Goal: Information Seeking & Learning: Compare options

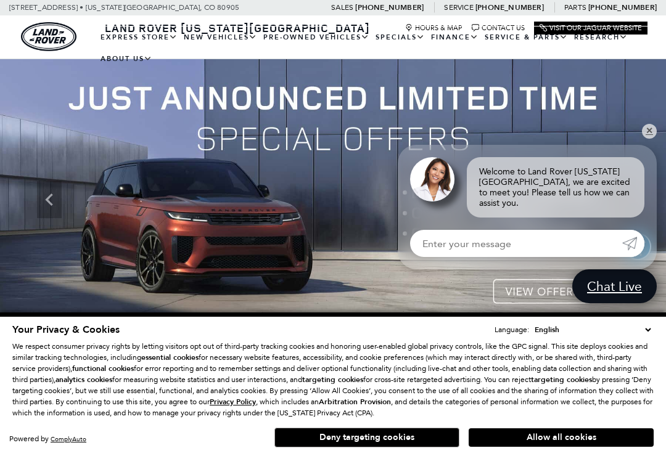
click at [0, 0] on link "Range Rover Velar" at bounding box center [0, 0] width 0 height 0
click at [531, 434] on button "Allow all cookies" at bounding box center [561, 437] width 185 height 18
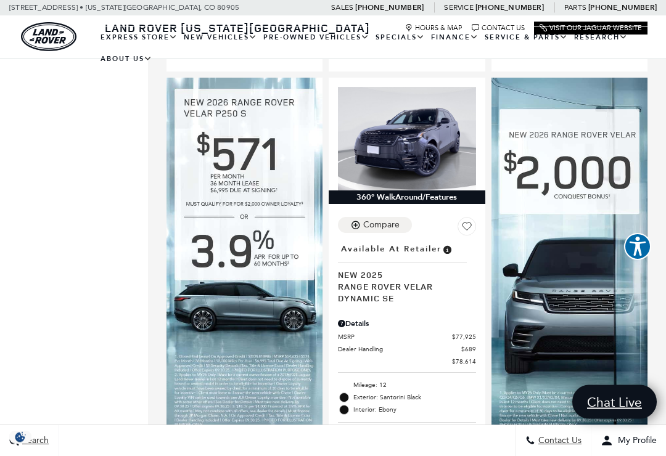
scroll to position [784, 0]
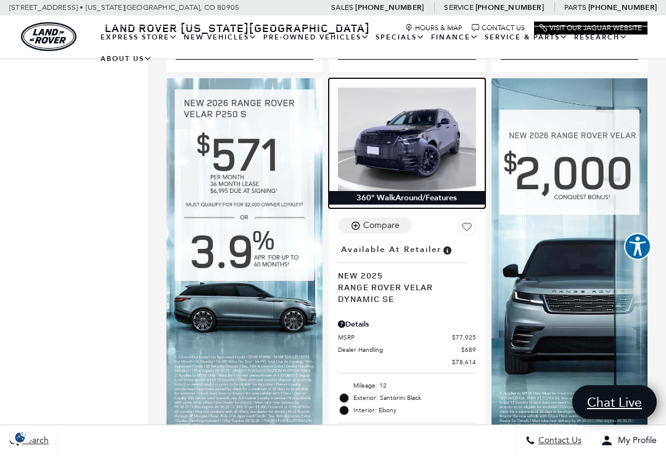
click at [418, 150] on img at bounding box center [406, 139] width 137 height 103
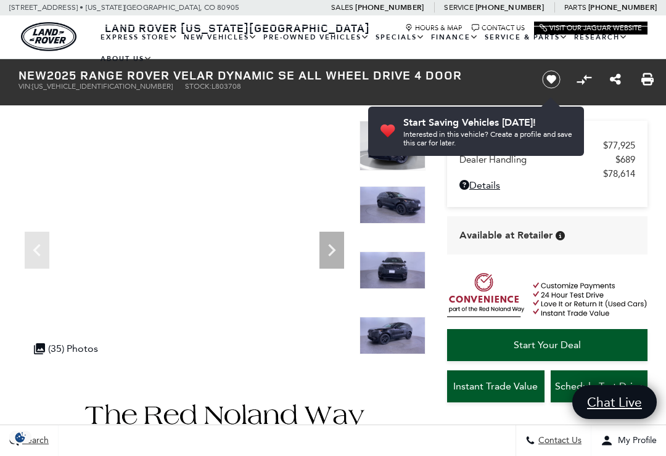
click at [330, 245] on icon "Next" at bounding box center [331, 250] width 25 height 25
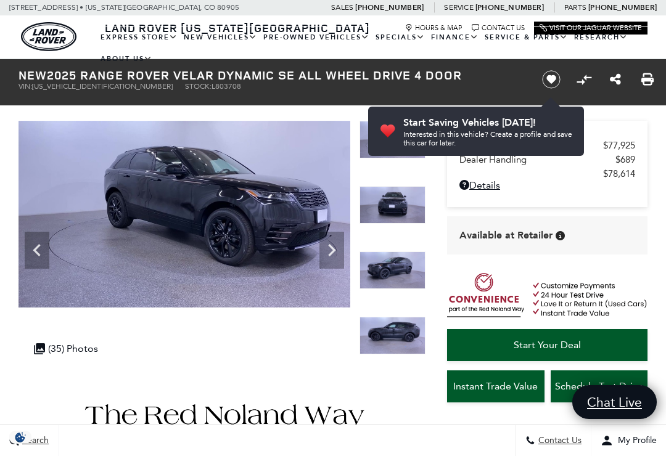
click at [326, 251] on icon "Next" at bounding box center [331, 250] width 25 height 25
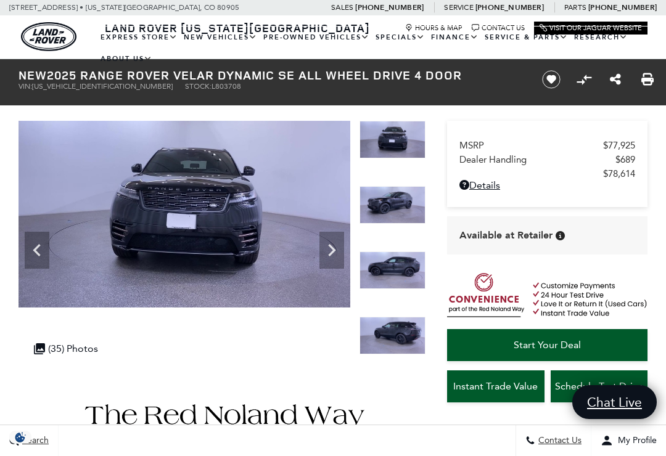
click at [327, 248] on icon "Next" at bounding box center [331, 250] width 25 height 25
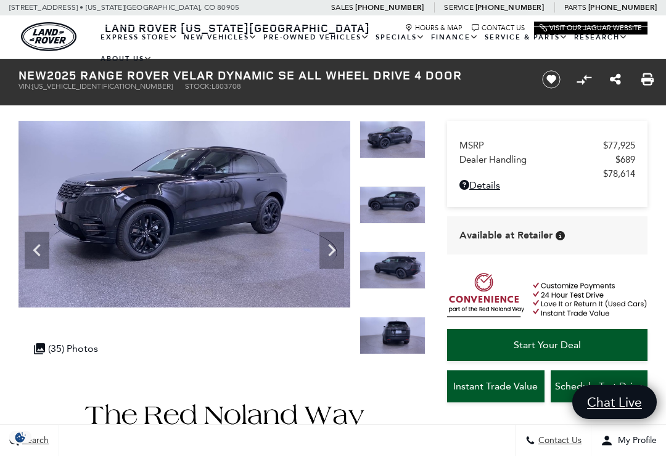
click at [329, 248] on icon "Next" at bounding box center [331, 250] width 25 height 25
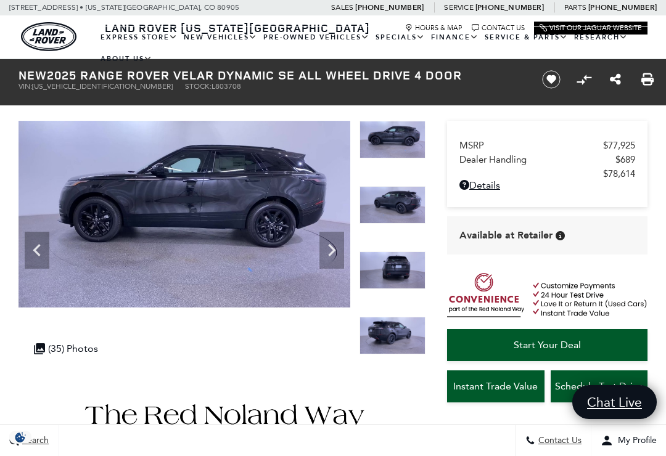
click at [331, 249] on icon "Next" at bounding box center [331, 250] width 25 height 25
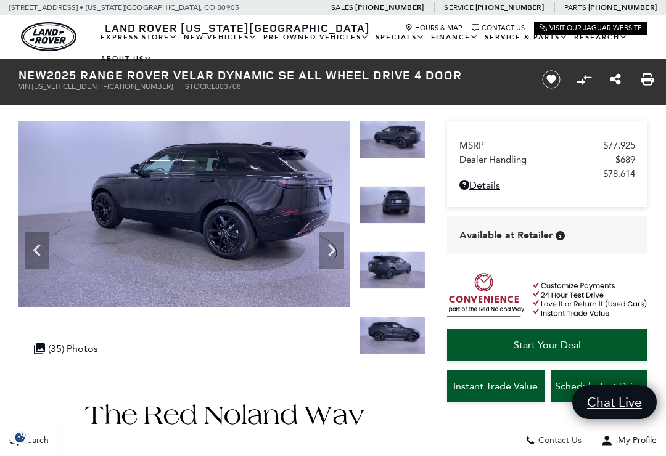
click at [333, 252] on icon "Next" at bounding box center [331, 250] width 7 height 12
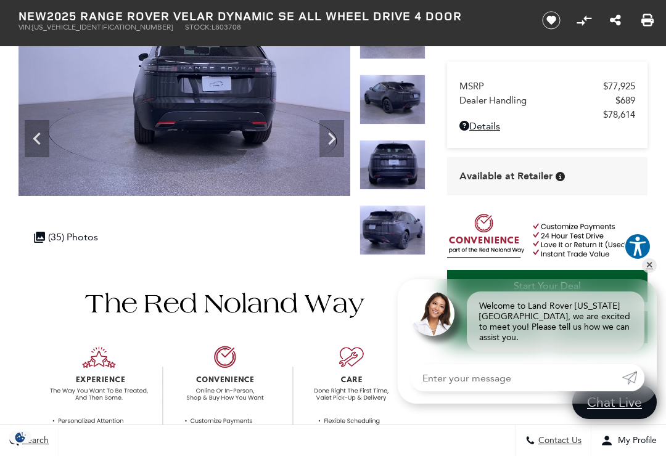
scroll to position [111, 0]
click at [68, 238] on div ".cls-1, .cls-3 { fill: #c50033; } .cls-1 { clip-rule: evenodd; } .cls-2 { clip-…" at bounding box center [66, 238] width 76 height 24
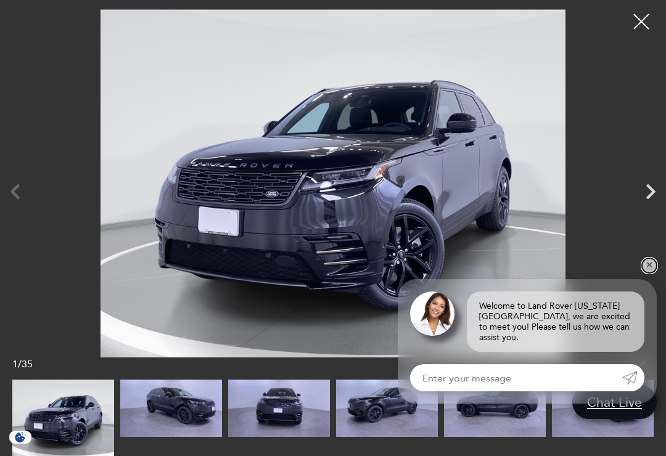
click at [653, 273] on link "✕" at bounding box center [649, 265] width 15 height 15
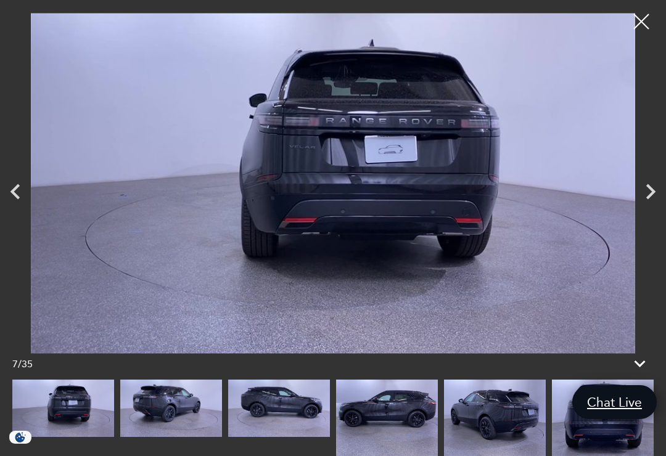
scroll to position [0, 0]
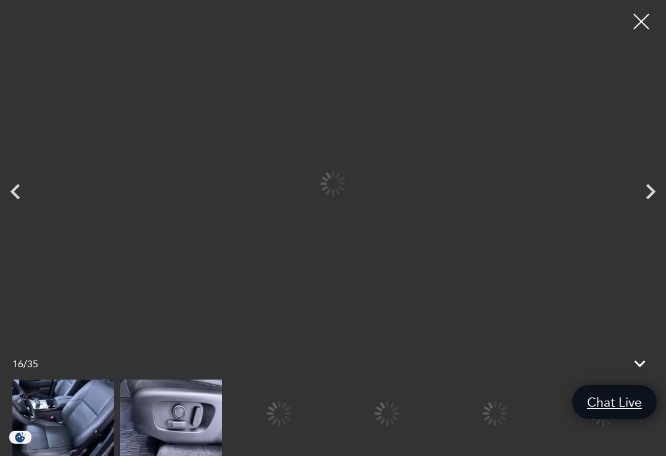
click at [330, 410] on div at bounding box center [279, 413] width 102 height 67
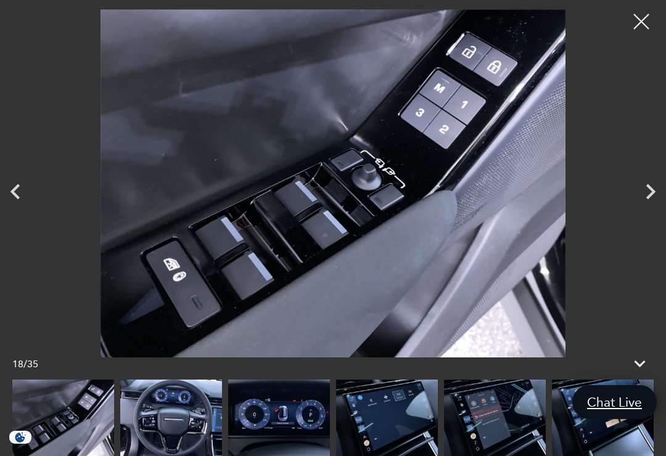
click at [228, 414] on img at bounding box center [279, 418] width 102 height 76
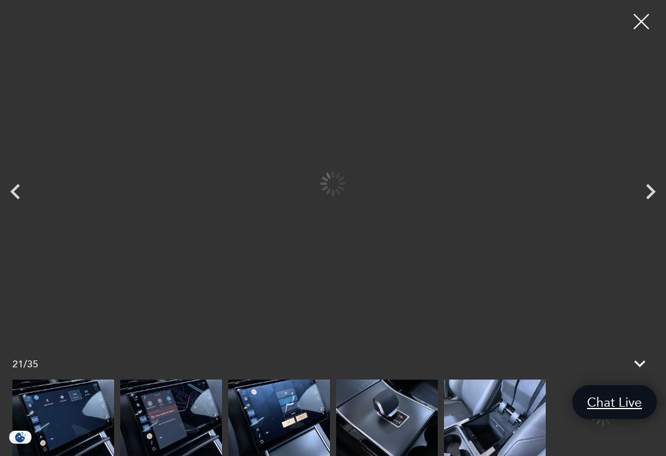
click at [181, 425] on img at bounding box center [171, 418] width 102 height 76
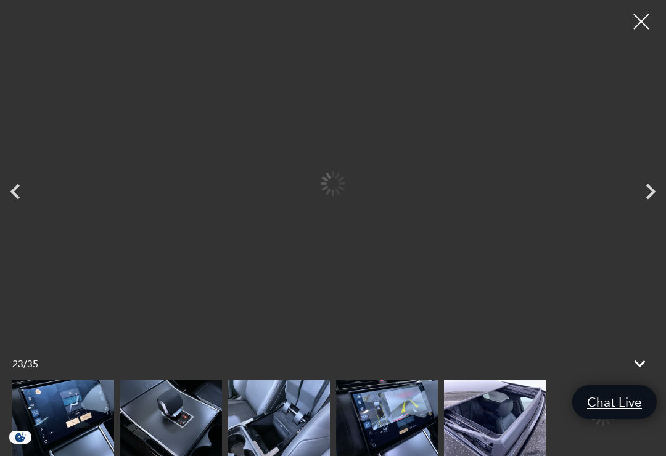
click at [172, 424] on img at bounding box center [171, 418] width 102 height 76
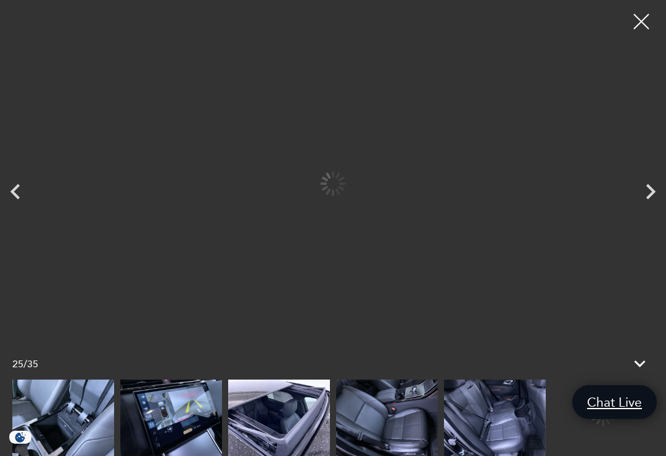
click at [176, 418] on img at bounding box center [171, 418] width 102 height 76
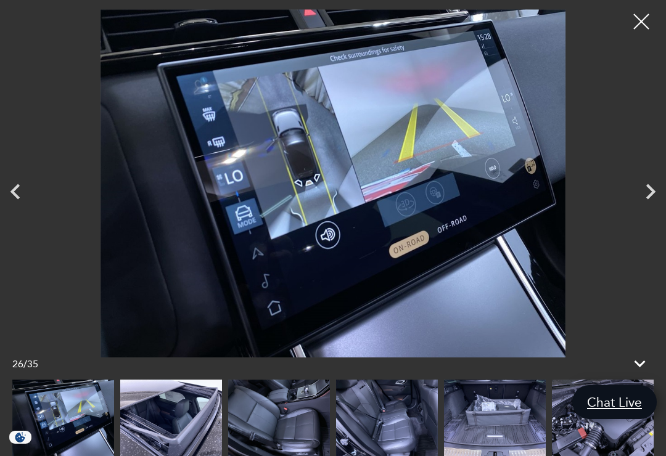
click at [176, 420] on img at bounding box center [171, 418] width 102 height 76
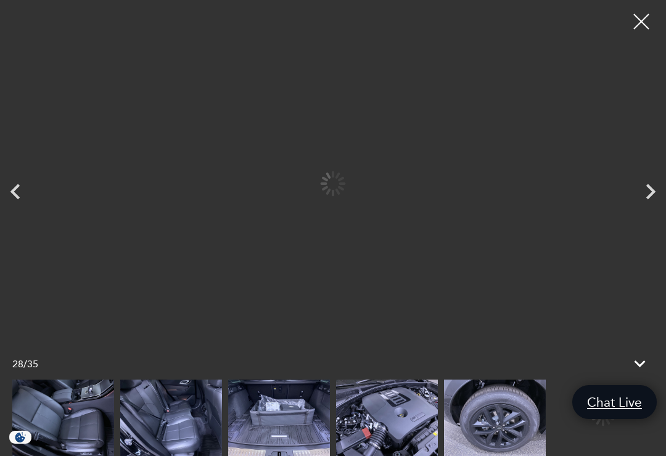
click at [182, 420] on img at bounding box center [171, 418] width 102 height 76
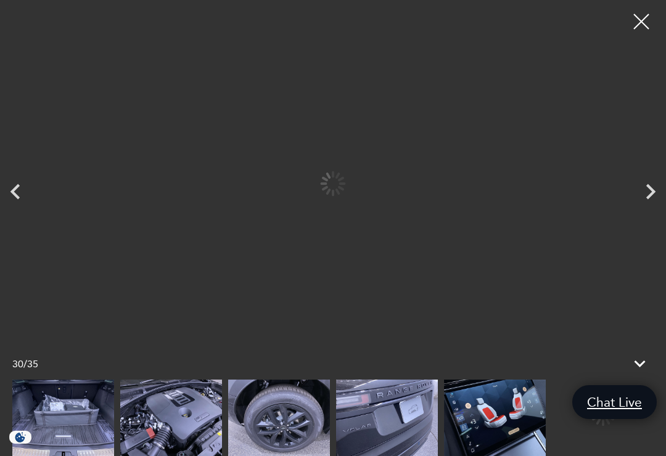
click at [176, 424] on img at bounding box center [171, 418] width 102 height 76
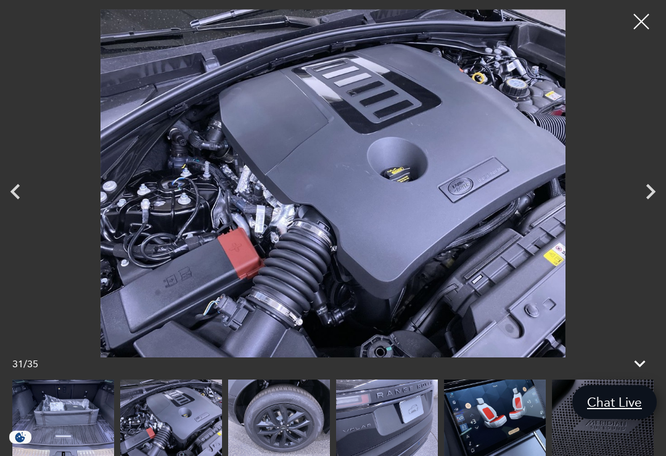
click at [257, 410] on img at bounding box center [279, 418] width 102 height 76
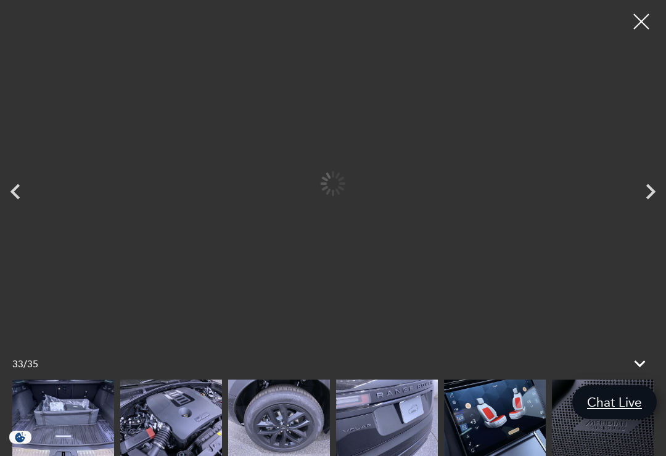
click at [372, 416] on img at bounding box center [387, 418] width 102 height 76
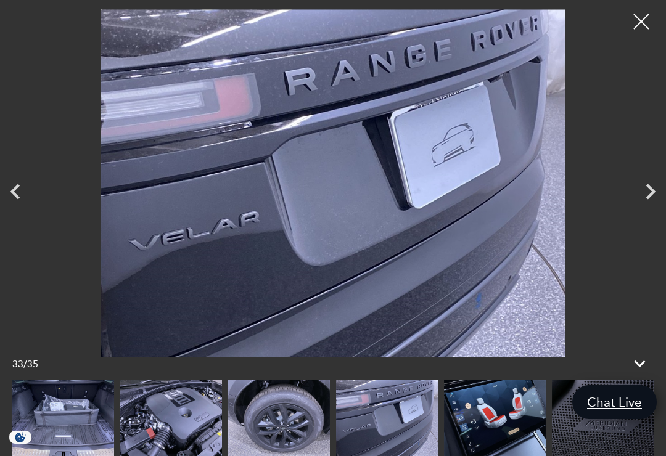
click at [478, 418] on img at bounding box center [495, 418] width 102 height 76
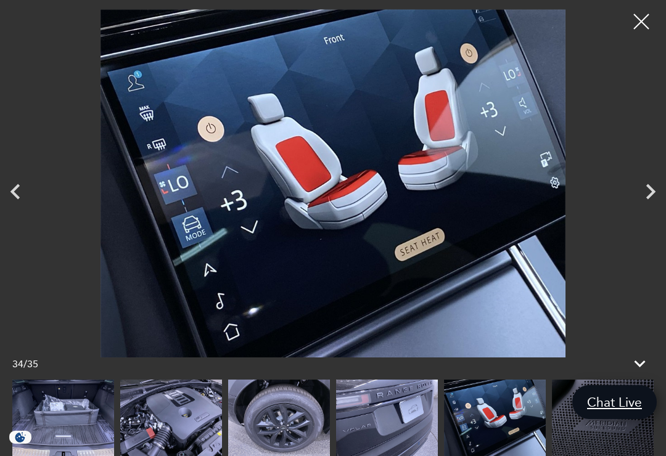
click at [641, 27] on div at bounding box center [641, 21] width 31 height 31
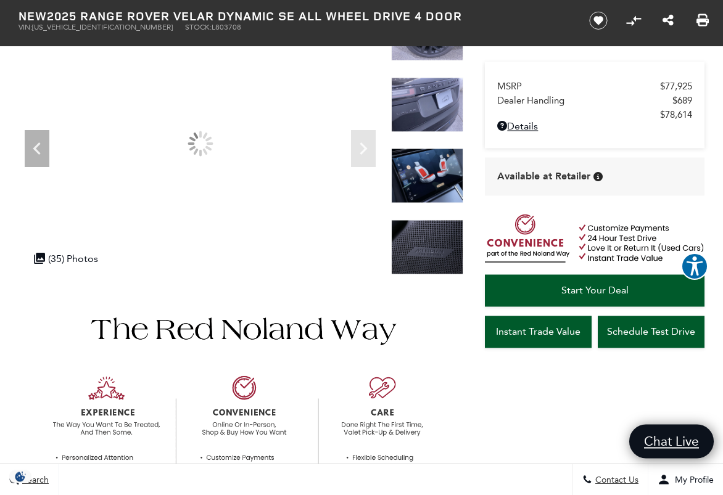
scroll to position [113, 0]
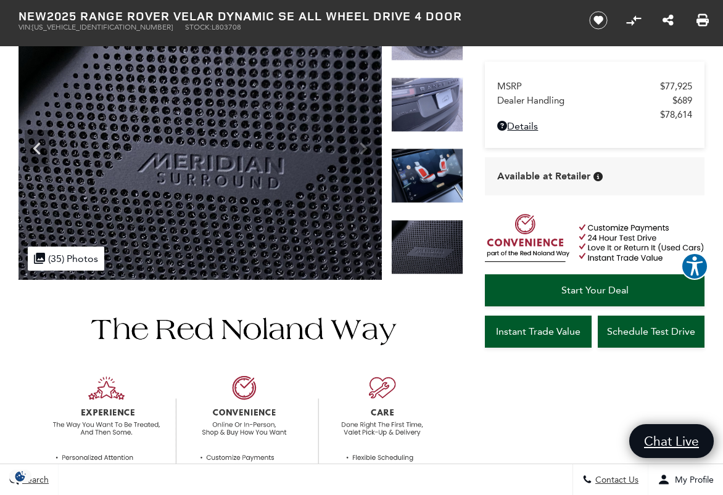
click at [73, 259] on div ".cls-1, .cls-3 { fill: #c50033; } .cls-1 { clip-rule: evenodd; } .cls-2 { clip-…" at bounding box center [66, 259] width 76 height 24
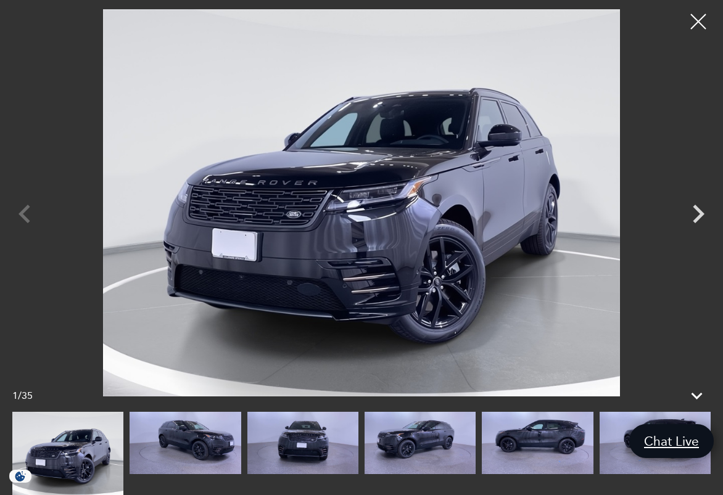
click at [665, 18] on div at bounding box center [697, 21] width 31 height 31
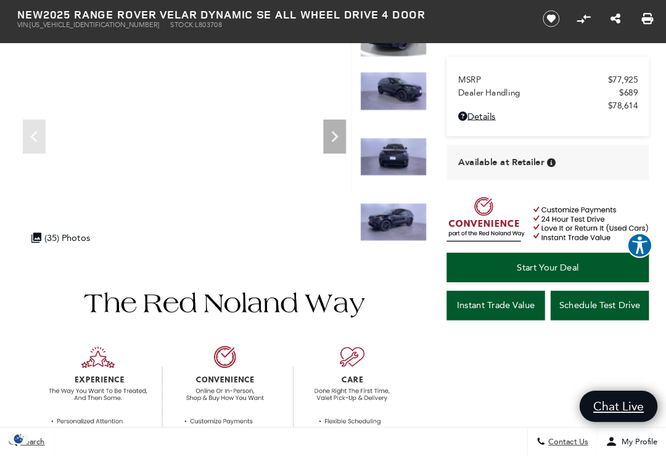
scroll to position [0, 0]
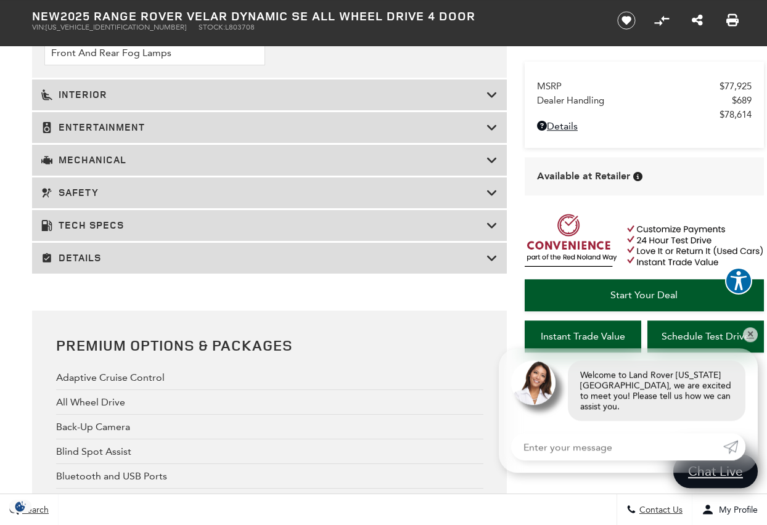
scroll to position [2142, 0]
click at [491, 102] on icon at bounding box center [491, 95] width 11 height 12
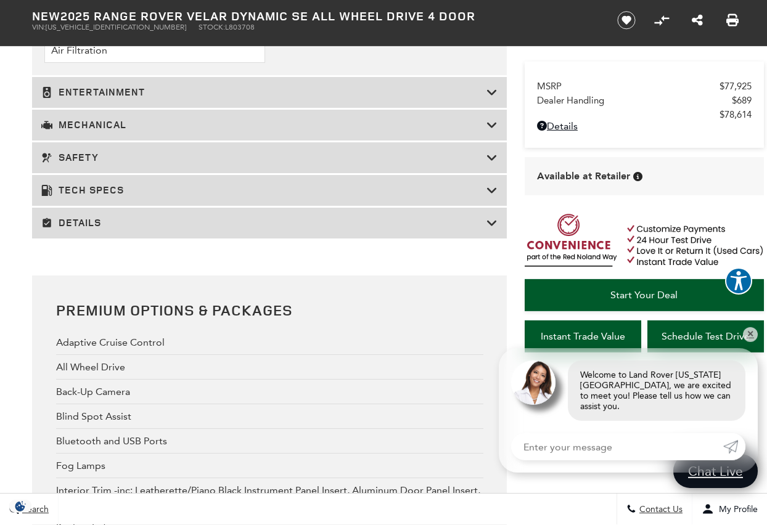
click at [489, 99] on icon at bounding box center [491, 92] width 11 height 12
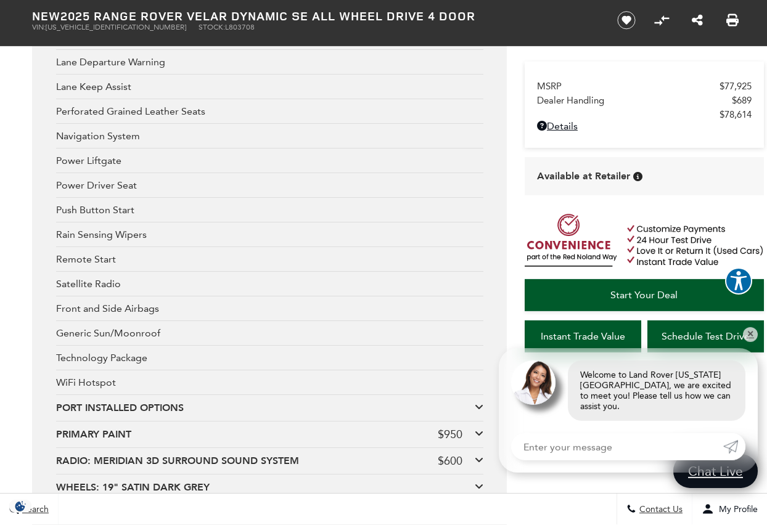
scroll to position [2449, 0]
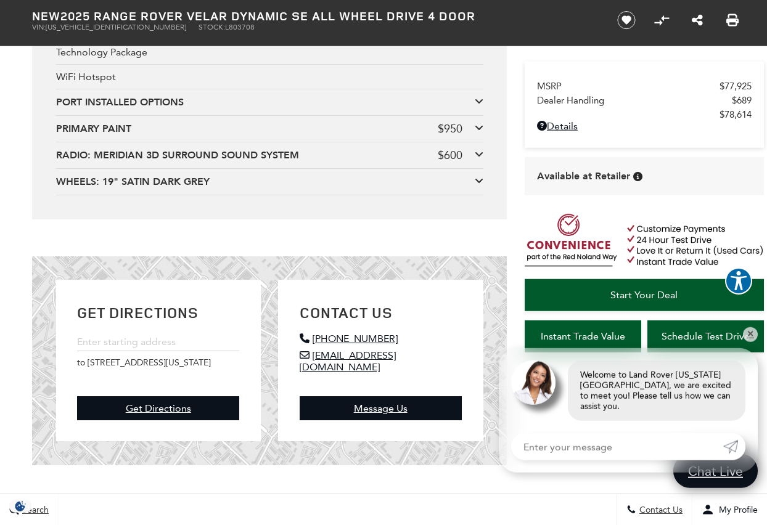
click at [477, 106] on icon at bounding box center [479, 101] width 9 height 10
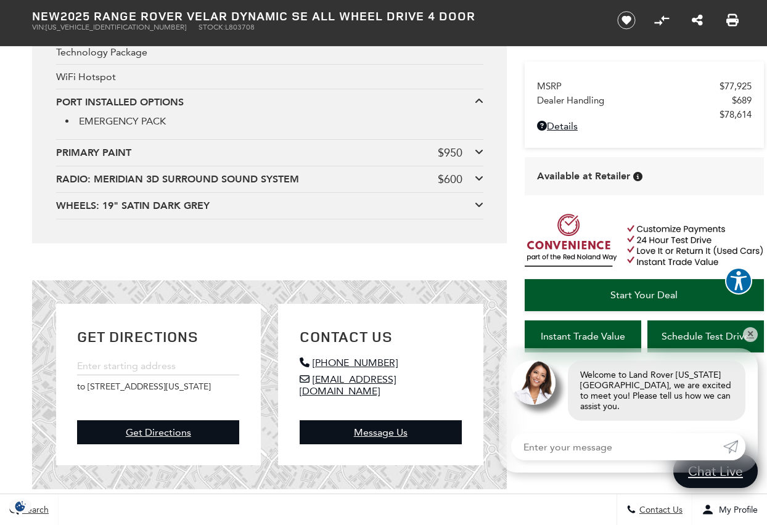
click at [472, 160] on div "PRIMARY PAINT $950" at bounding box center [269, 153] width 427 height 14
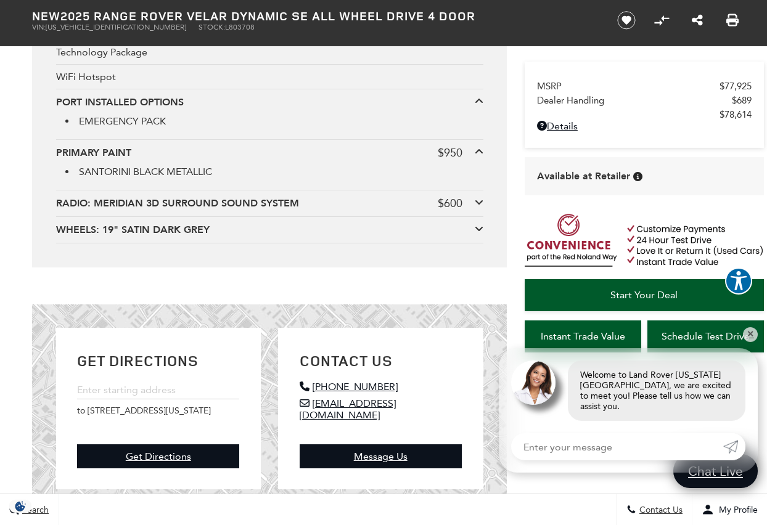
click at [473, 210] on div "RADIO: MERIDIAN 3D SURROUND SOUND SYSTEM $600" at bounding box center [269, 204] width 427 height 14
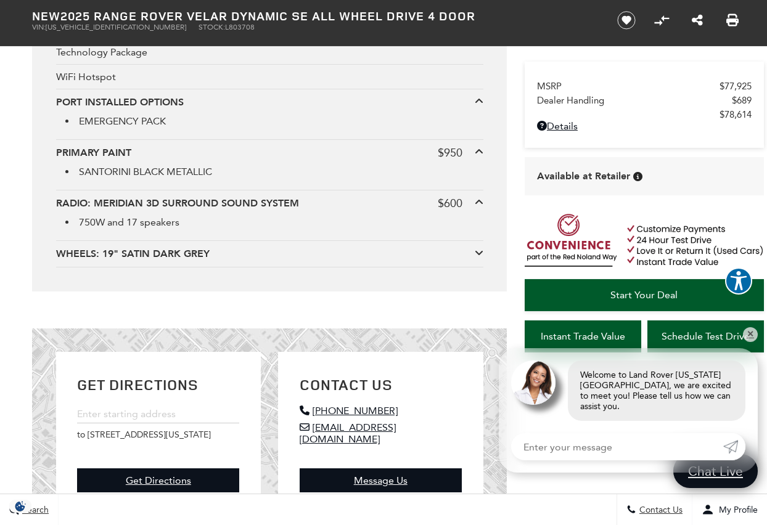
click at [473, 261] on div "WHEELS: 19" SATIN DARK GREY" at bounding box center [265, 254] width 419 height 14
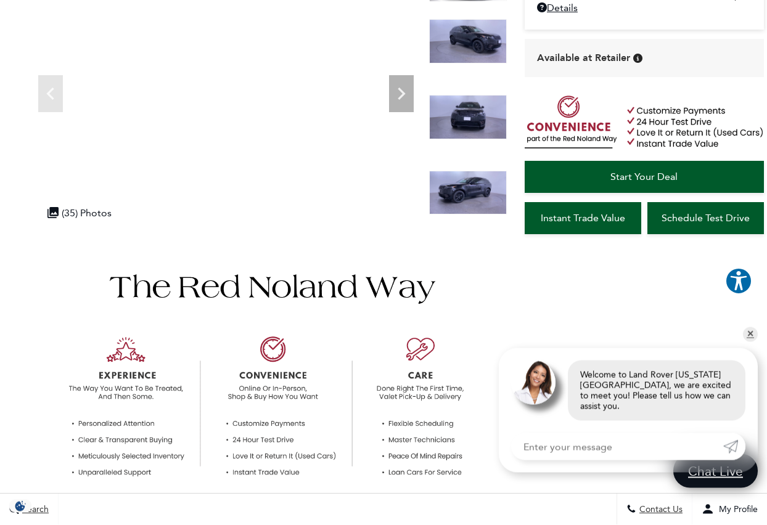
scroll to position [0, 0]
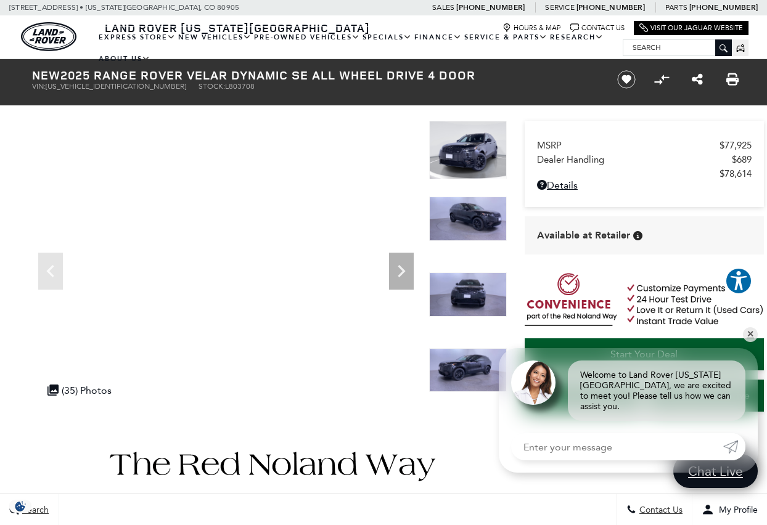
click at [0, 0] on link "Range Rover Evoque" at bounding box center [0, 0] width 0 height 0
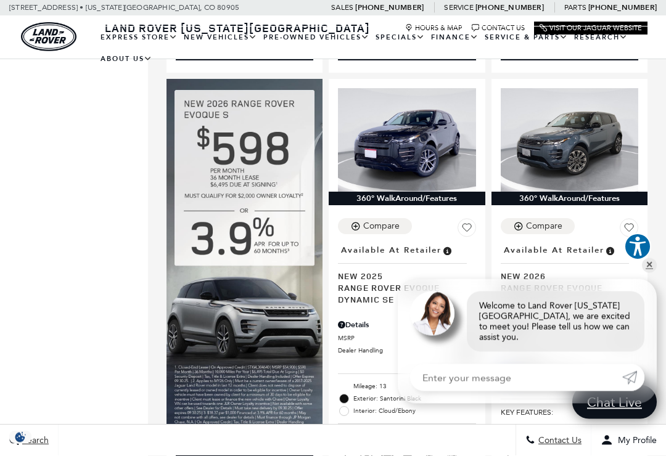
scroll to position [744, 0]
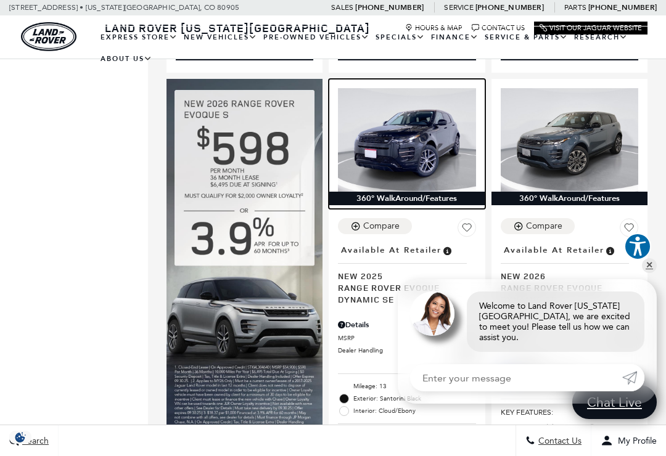
click at [435, 144] on img at bounding box center [406, 139] width 137 height 103
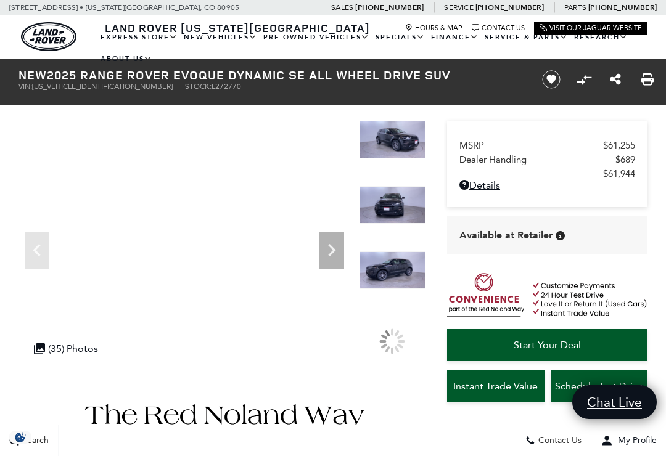
click at [395, 186] on div at bounding box center [392, 153] width 67 height 65
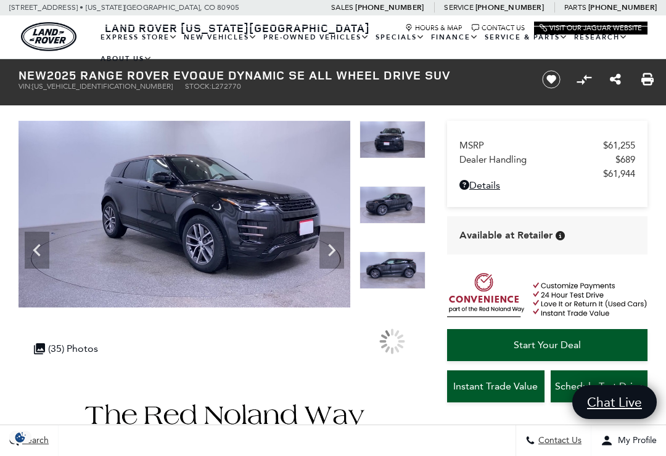
click at [397, 171] on div at bounding box center [392, 146] width 67 height 50
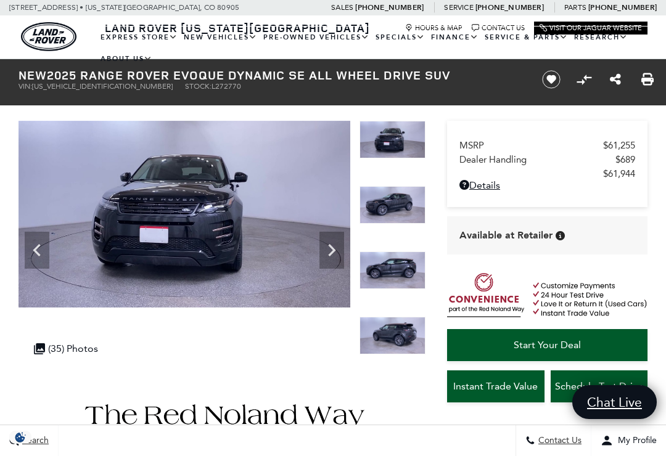
click at [388, 317] on img at bounding box center [392, 336] width 67 height 38
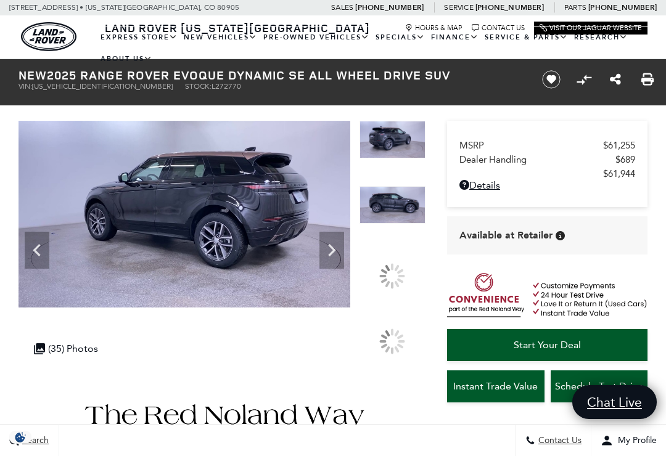
click at [389, 224] on img at bounding box center [392, 205] width 67 height 38
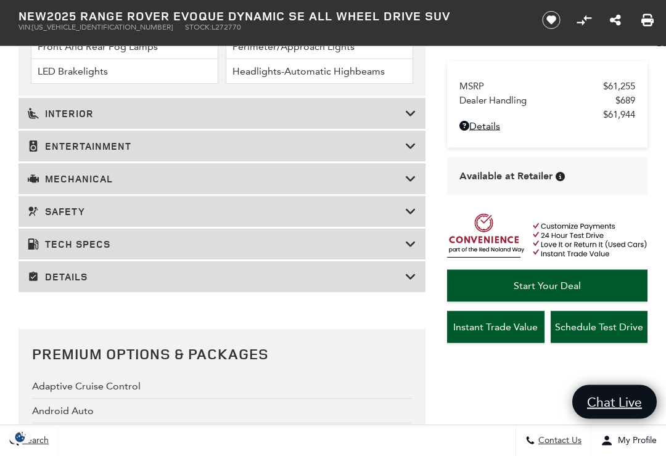
scroll to position [2055, 0]
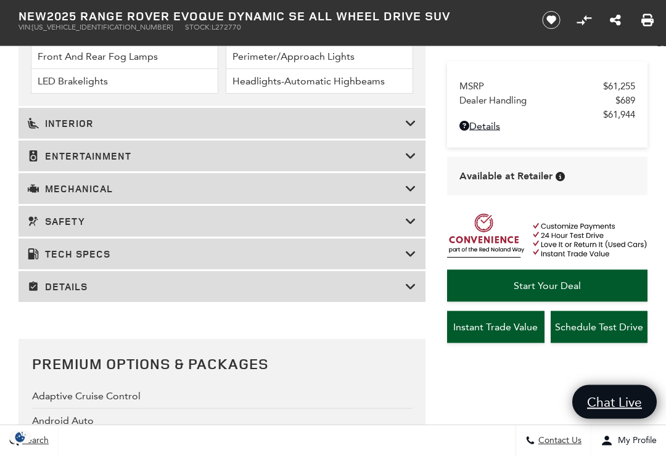
click at [411, 130] on icon at bounding box center [410, 124] width 11 height 12
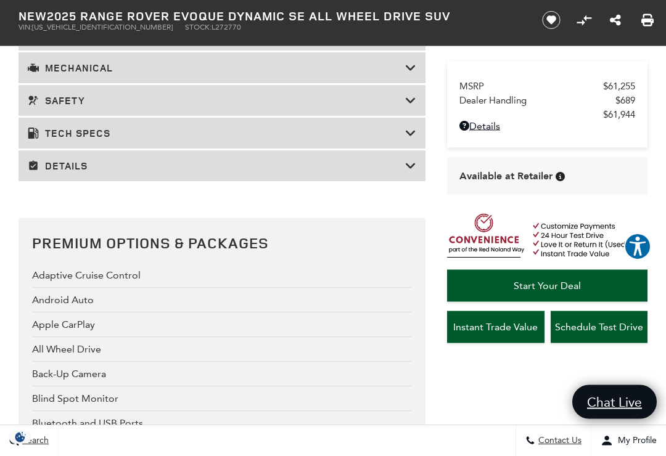
scroll to position [2513, 0]
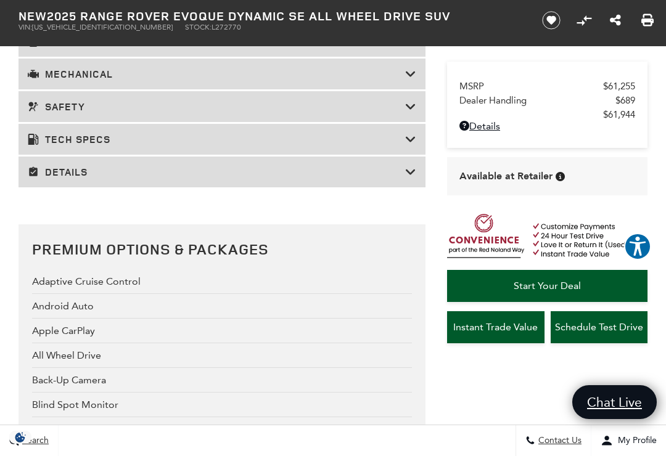
click at [409, 145] on icon at bounding box center [410, 139] width 11 height 12
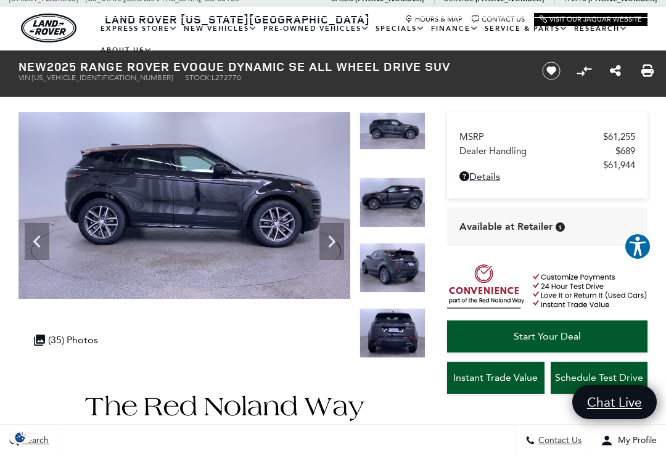
scroll to position [0, 0]
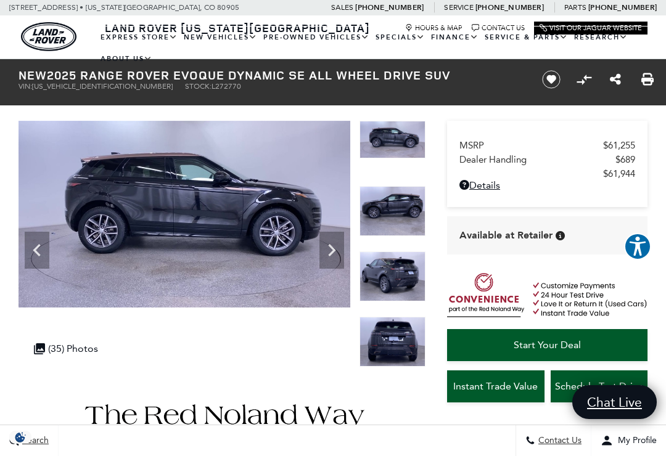
click at [53, 346] on div ".cls-1, .cls-3 { fill: #c50033; } .cls-1 { clip-rule: evenodd; } .cls-2 { clip-…" at bounding box center [66, 349] width 76 height 24
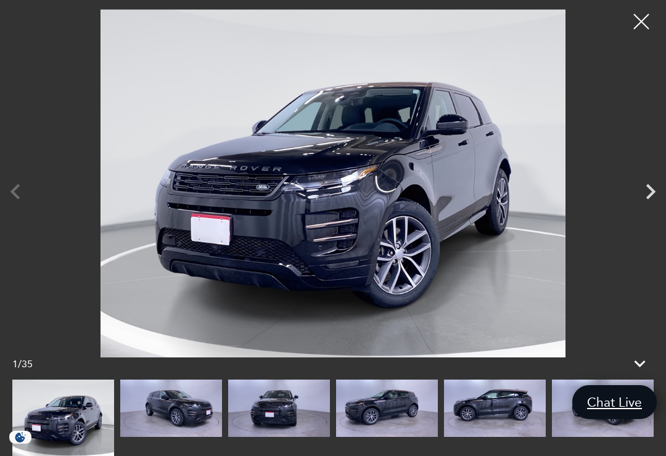
click at [649, 198] on icon "Next" at bounding box center [650, 191] width 31 height 31
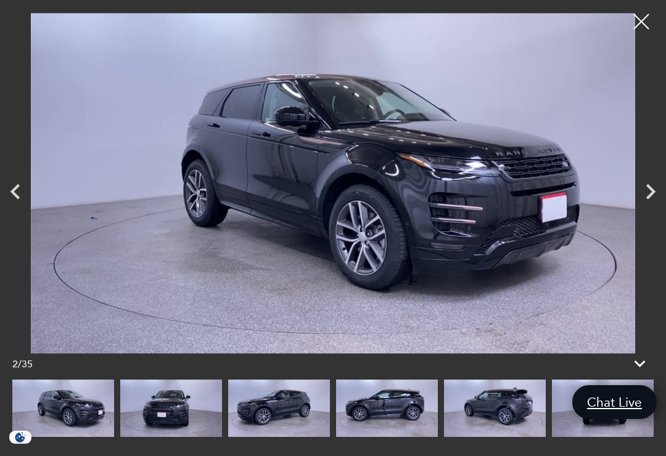
click at [653, 193] on icon "Next" at bounding box center [650, 191] width 9 height 15
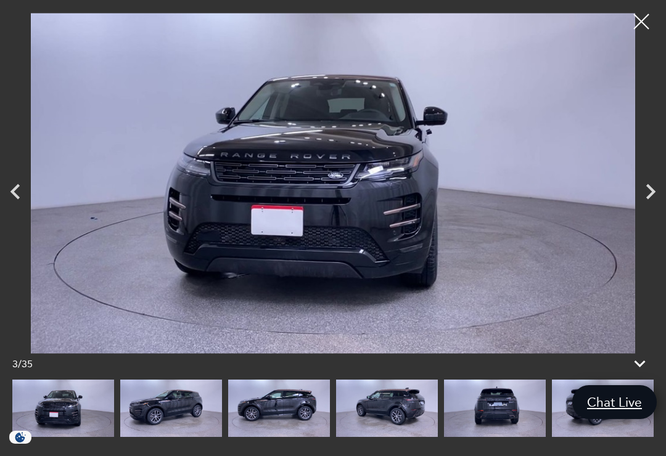
click at [656, 199] on icon "Next" at bounding box center [650, 191] width 31 height 31
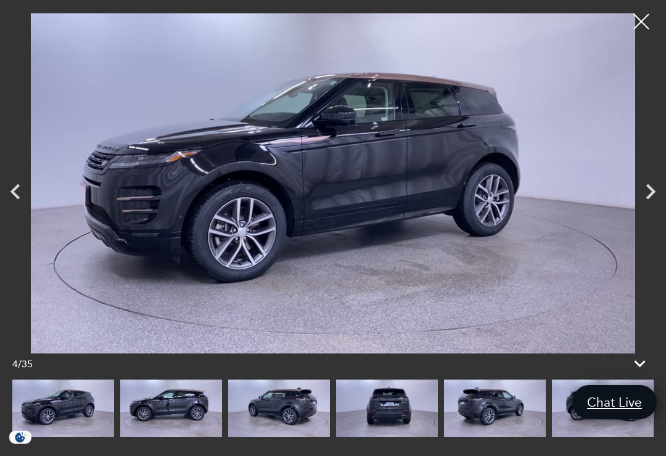
click at [649, 194] on icon "Next" at bounding box center [650, 191] width 31 height 31
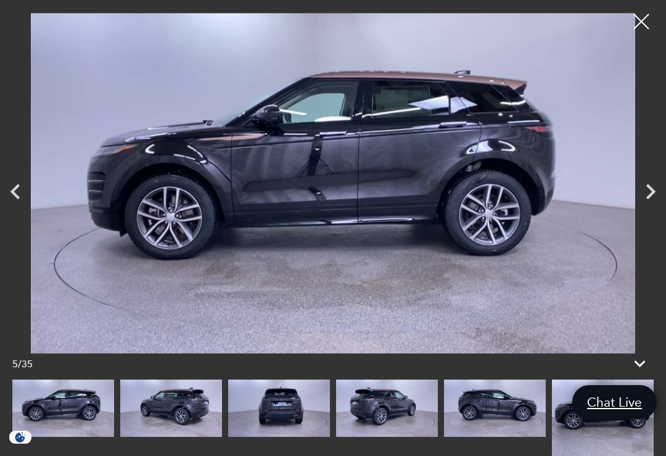
click at [657, 195] on icon "Next" at bounding box center [650, 191] width 31 height 31
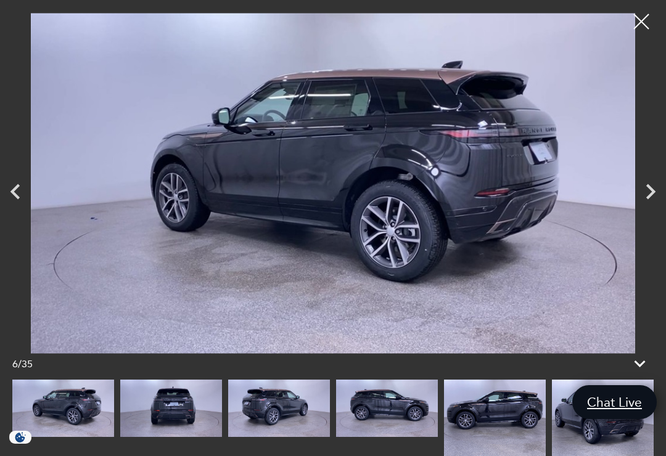
click at [649, 192] on icon "Next" at bounding box center [650, 191] width 31 height 31
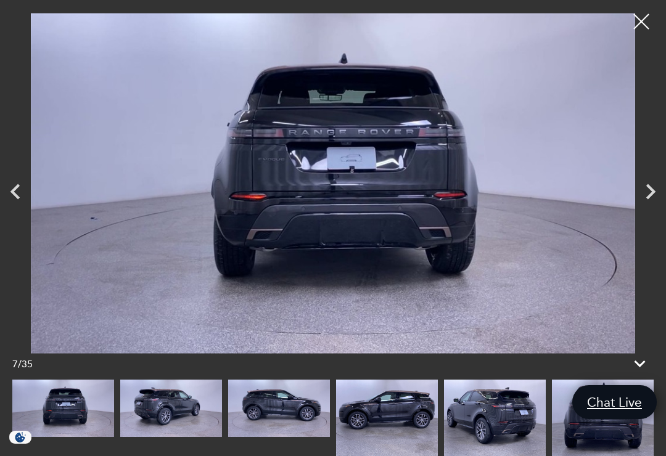
click at [650, 194] on icon "Next" at bounding box center [650, 191] width 9 height 15
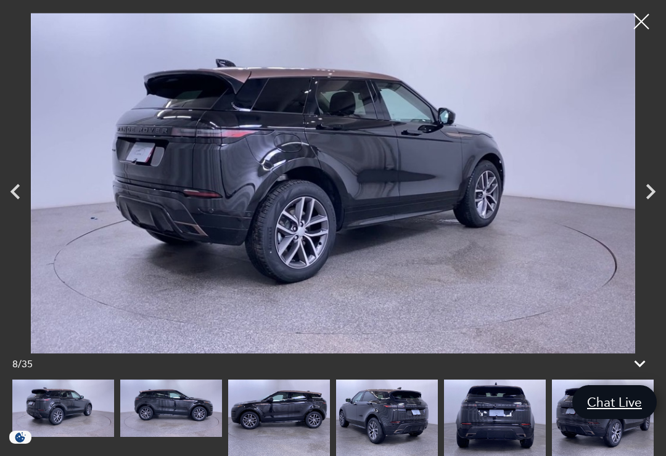
click at [655, 192] on icon "Next" at bounding box center [650, 191] width 9 height 15
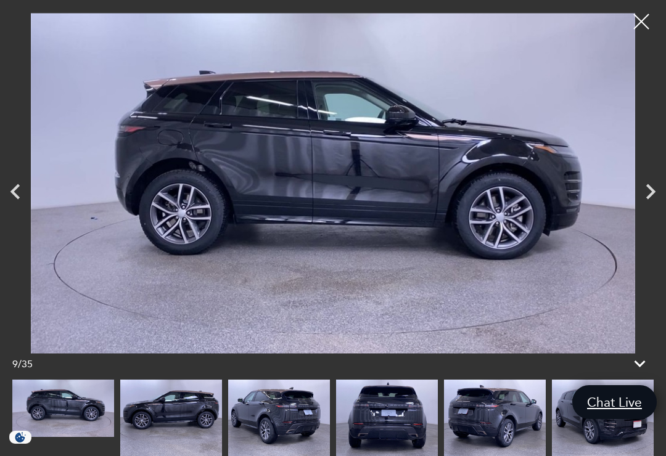
click at [655, 193] on icon "Next" at bounding box center [650, 191] width 31 height 31
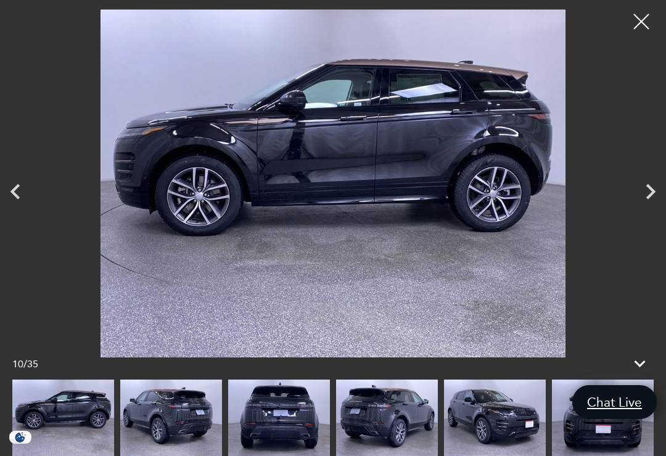
click at [653, 193] on icon "Next" at bounding box center [650, 191] width 9 height 15
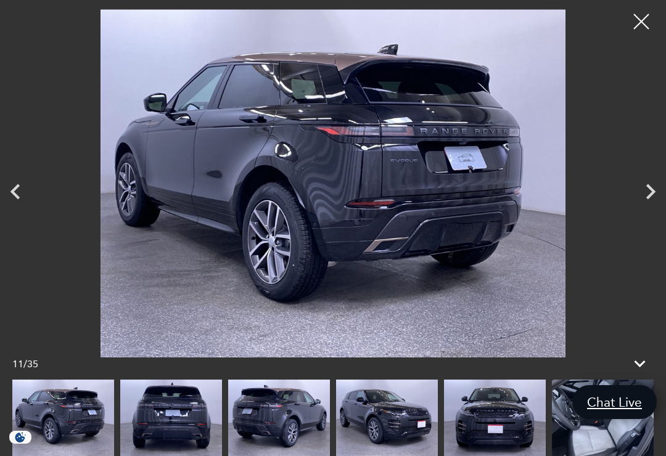
click at [656, 194] on icon "Next" at bounding box center [650, 191] width 31 height 31
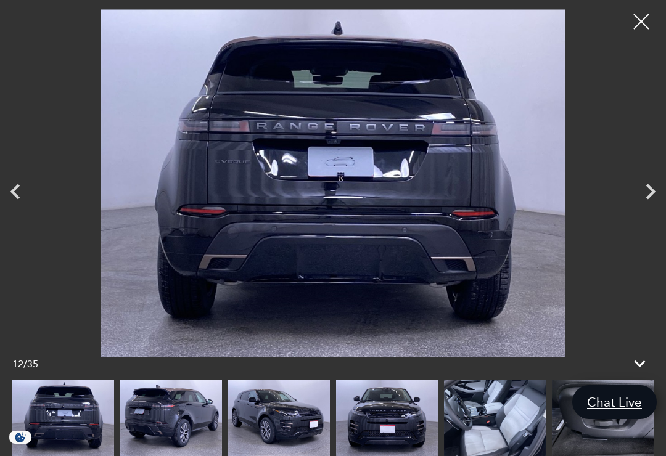
click at [657, 191] on icon "Next" at bounding box center [650, 191] width 31 height 31
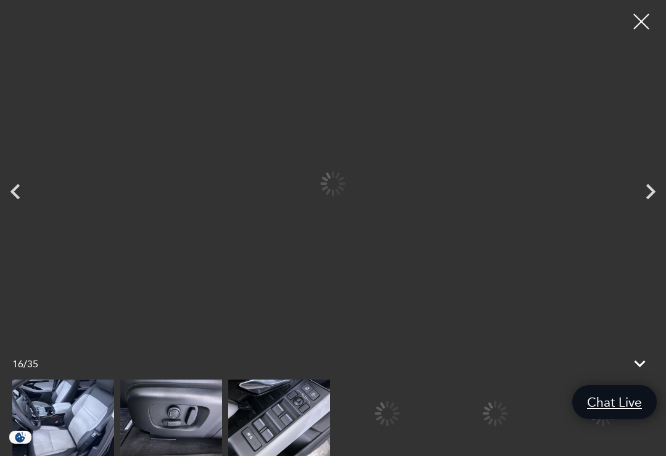
click at [330, 412] on img at bounding box center [279, 418] width 102 height 76
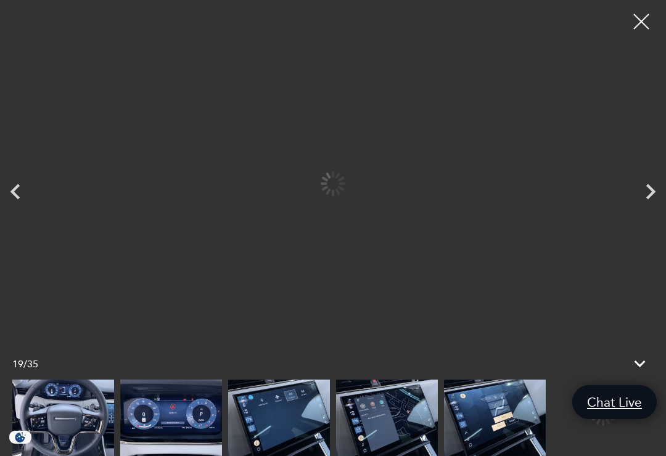
click at [182, 423] on img at bounding box center [171, 418] width 102 height 76
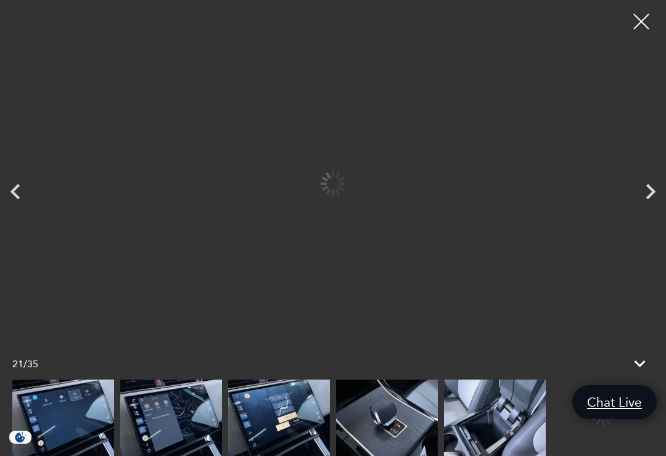
click at [166, 412] on img at bounding box center [171, 418] width 102 height 76
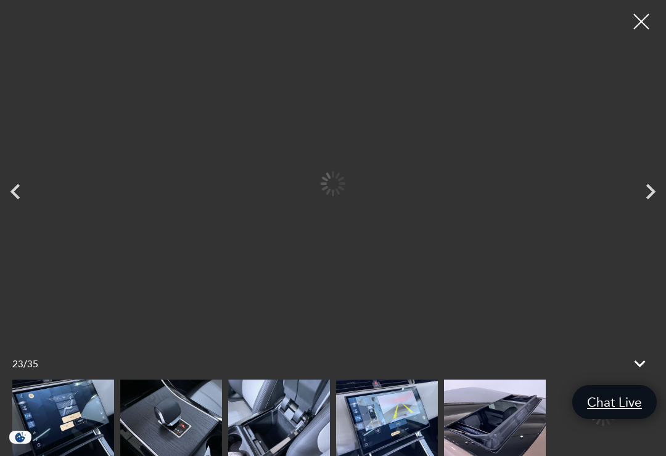
click at [172, 424] on img at bounding box center [171, 418] width 102 height 76
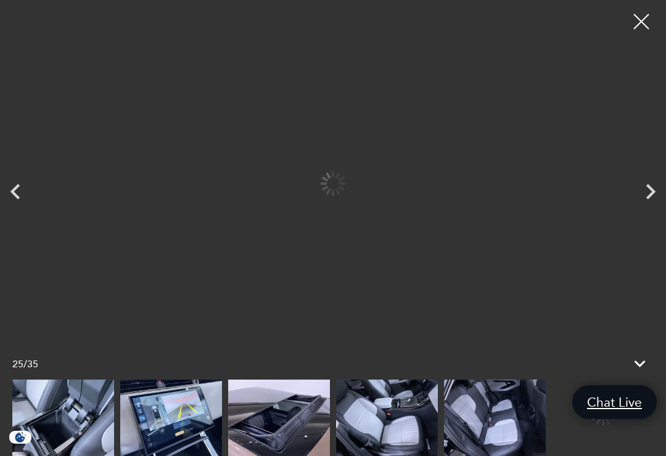
click at [166, 414] on img at bounding box center [171, 418] width 102 height 76
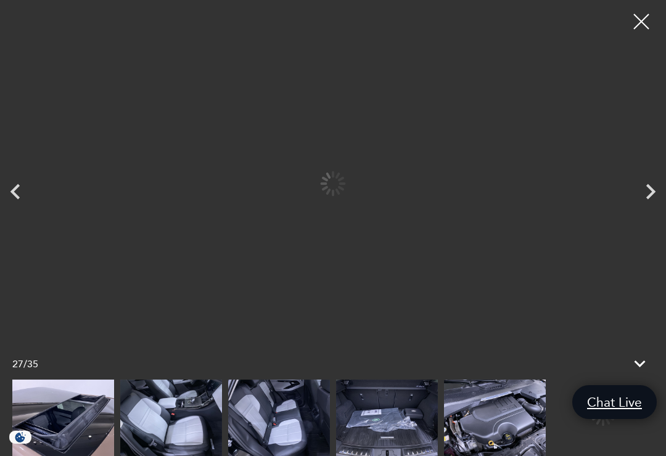
click at [166, 427] on img at bounding box center [171, 418] width 102 height 76
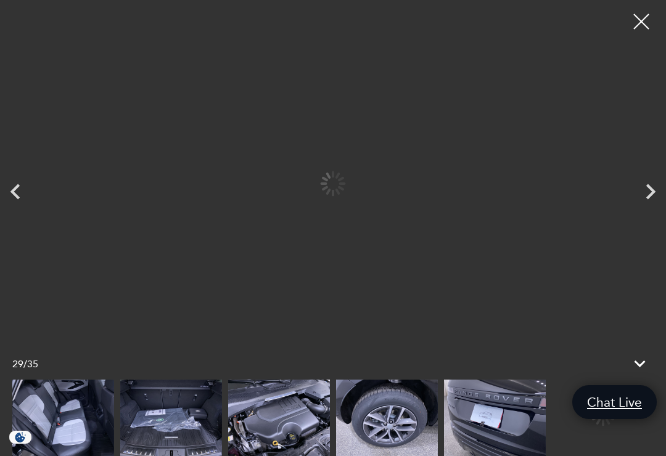
click at [162, 419] on div at bounding box center [332, 418] width 641 height 76
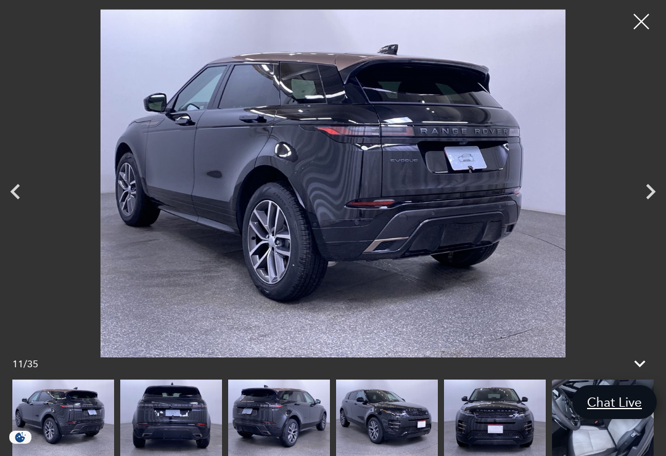
click at [197, 410] on img at bounding box center [171, 418] width 102 height 76
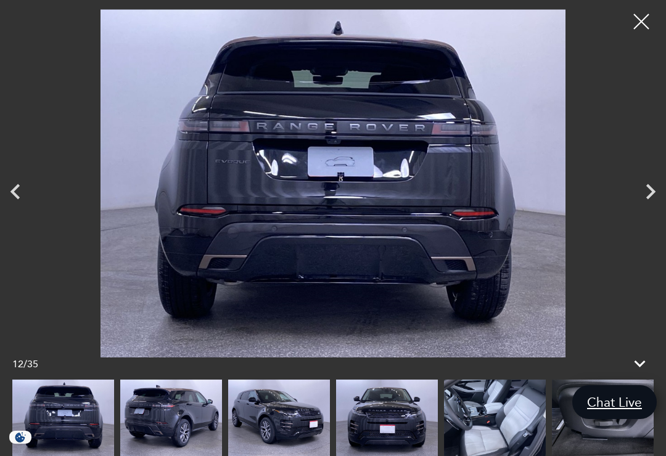
click at [657, 188] on icon "Next" at bounding box center [650, 191] width 31 height 31
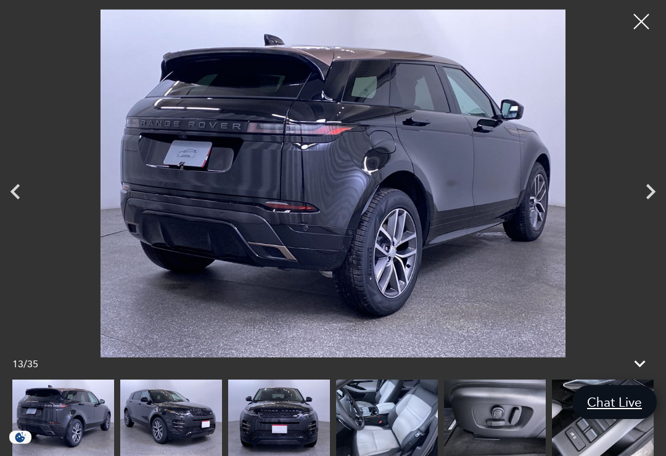
click at [648, 191] on icon "Next" at bounding box center [650, 191] width 31 height 31
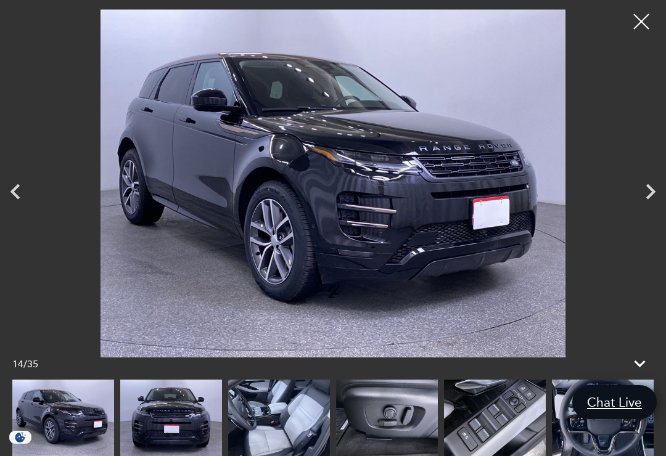
click at [647, 192] on icon "Next" at bounding box center [650, 191] width 31 height 31
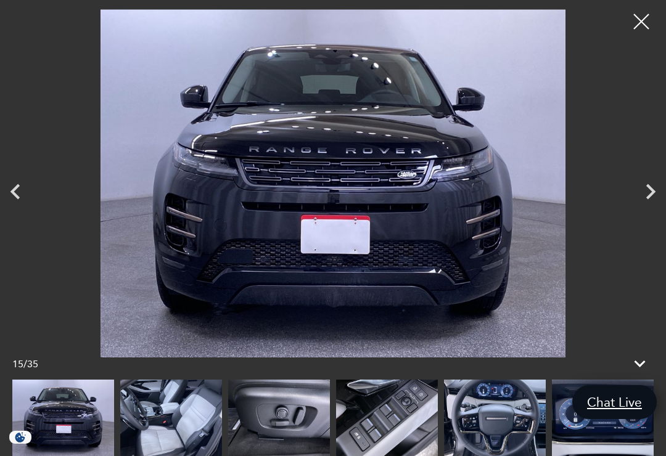
click at [647, 192] on icon "Next" at bounding box center [650, 191] width 31 height 31
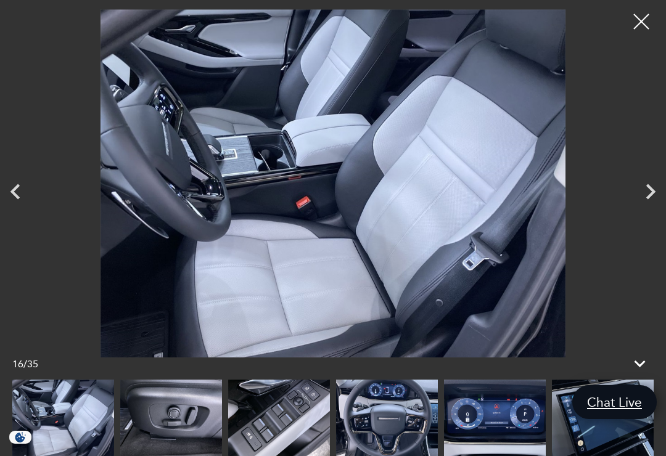
click at [646, 192] on icon "Next" at bounding box center [650, 191] width 31 height 31
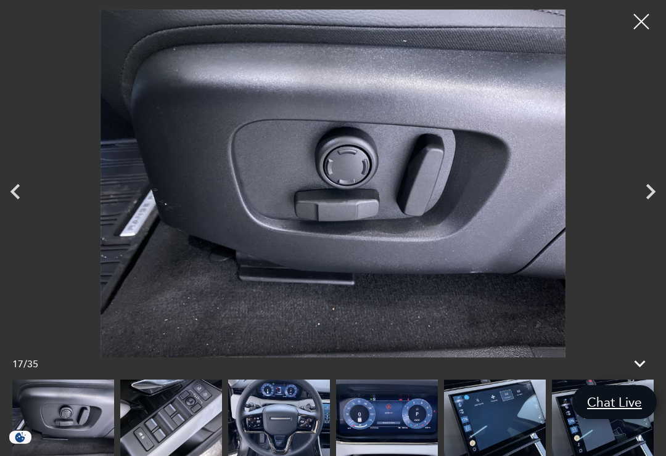
click at [647, 190] on icon "Next" at bounding box center [650, 191] width 31 height 31
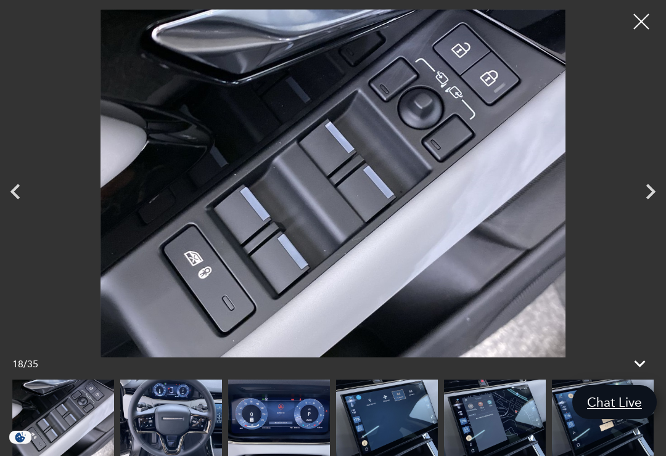
click at [644, 195] on icon "Next" at bounding box center [650, 191] width 31 height 31
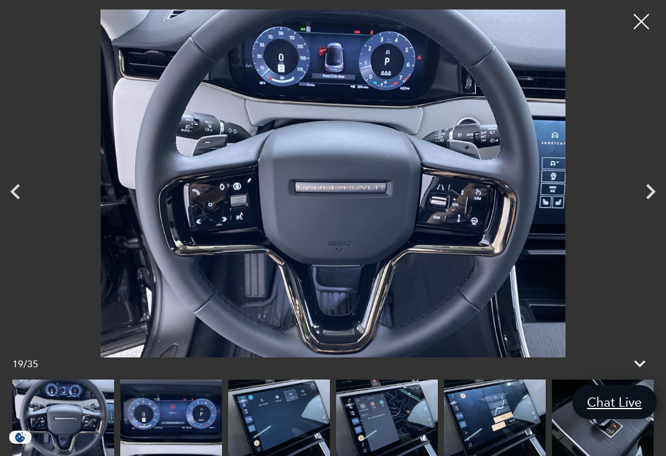
click at [648, 193] on icon "Next" at bounding box center [650, 191] width 31 height 31
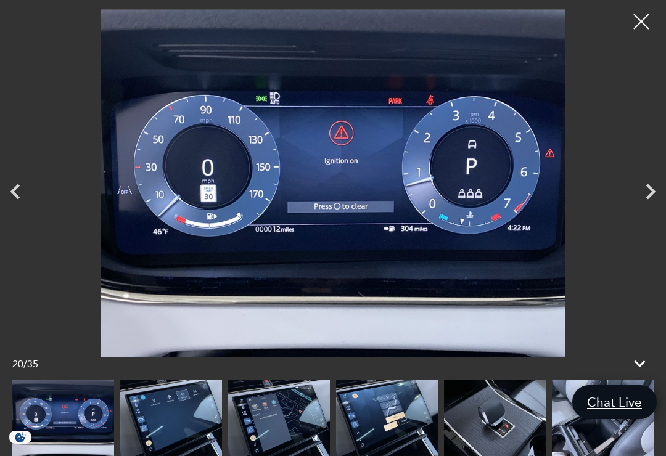
click at [645, 195] on icon "Next" at bounding box center [650, 191] width 31 height 31
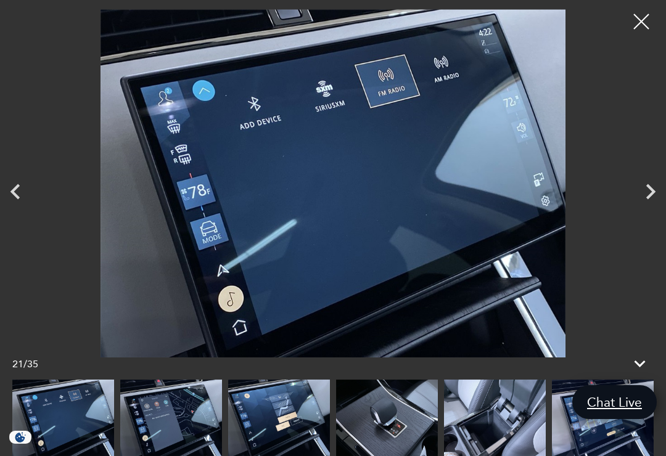
click at [646, 194] on icon "Next" at bounding box center [650, 191] width 31 height 31
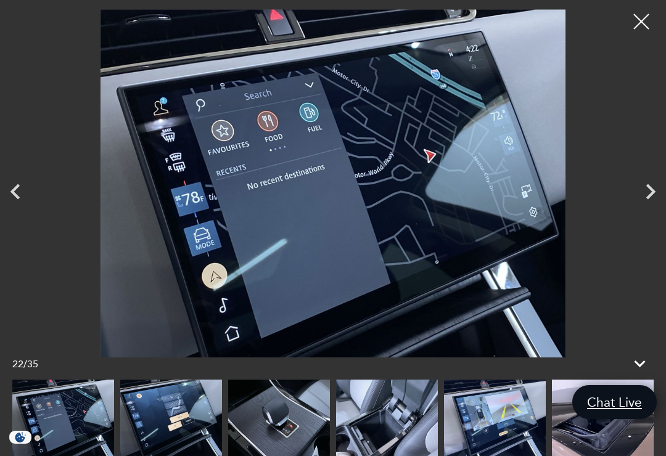
click at [646, 192] on icon "Next" at bounding box center [650, 191] width 31 height 31
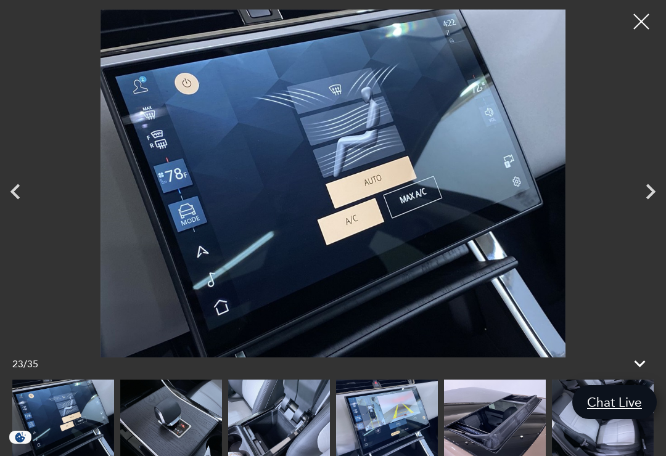
click at [656, 190] on icon "Next" at bounding box center [650, 191] width 31 height 31
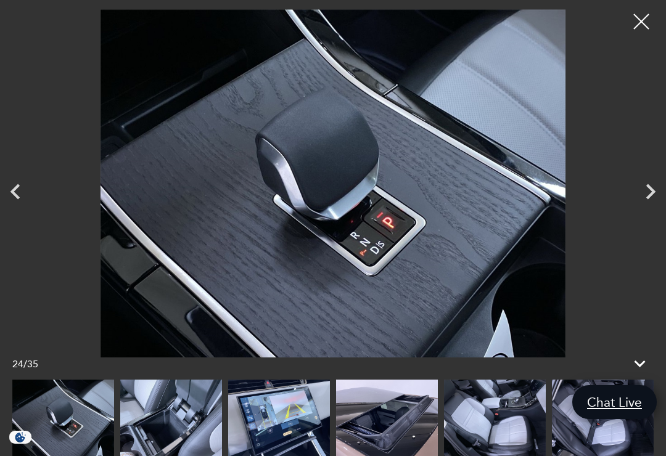
click at [650, 191] on icon "Next" at bounding box center [650, 191] width 31 height 31
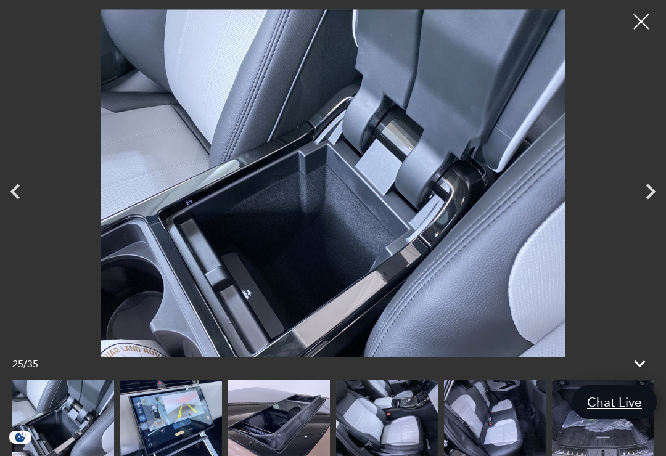
click at [649, 192] on icon "Next" at bounding box center [650, 191] width 31 height 31
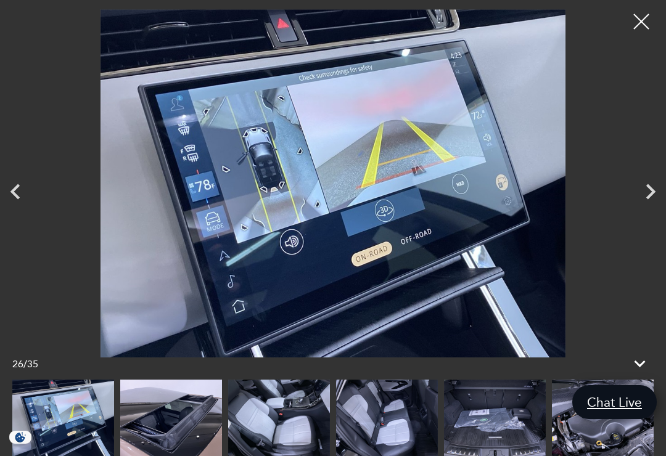
click at [649, 192] on icon "Next" at bounding box center [650, 191] width 31 height 31
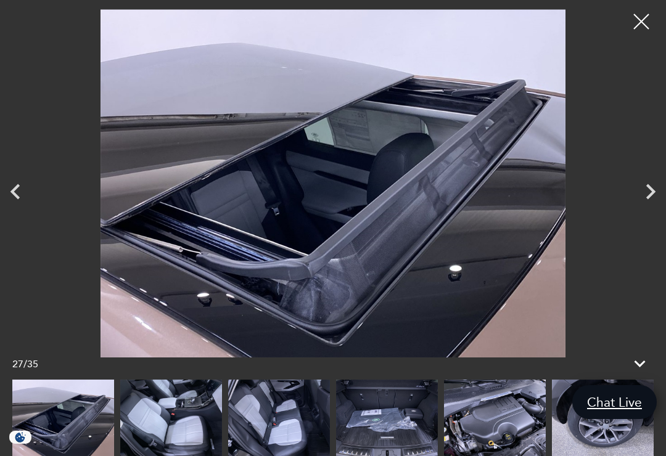
click at [653, 190] on icon "Next" at bounding box center [650, 191] width 9 height 15
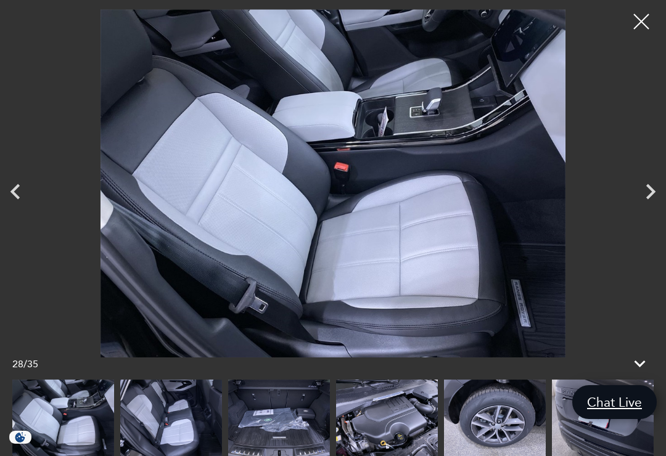
click at [653, 191] on icon "Next" at bounding box center [650, 191] width 9 height 15
click at [655, 194] on icon "Next" at bounding box center [650, 191] width 31 height 31
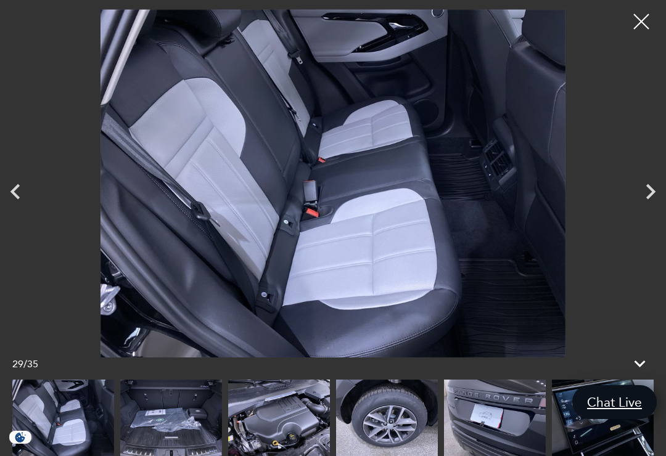
click at [656, 192] on icon "Next" at bounding box center [650, 191] width 31 height 31
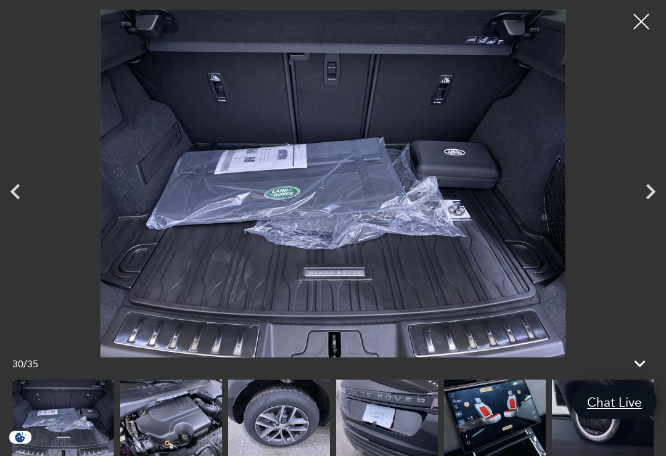
click at [649, 197] on icon "Next" at bounding box center [650, 191] width 9 height 15
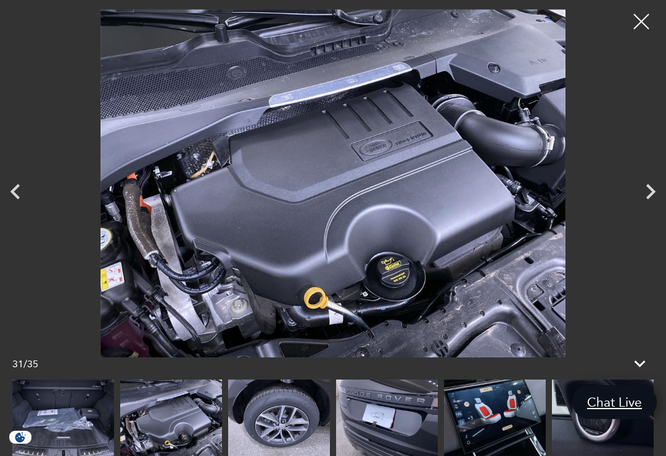
click at [655, 197] on icon "Next" at bounding box center [650, 191] width 31 height 31
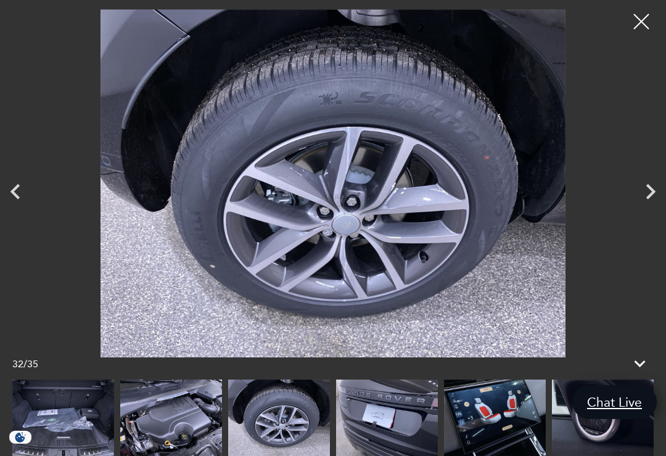
click at [650, 197] on icon "Next" at bounding box center [650, 191] width 31 height 31
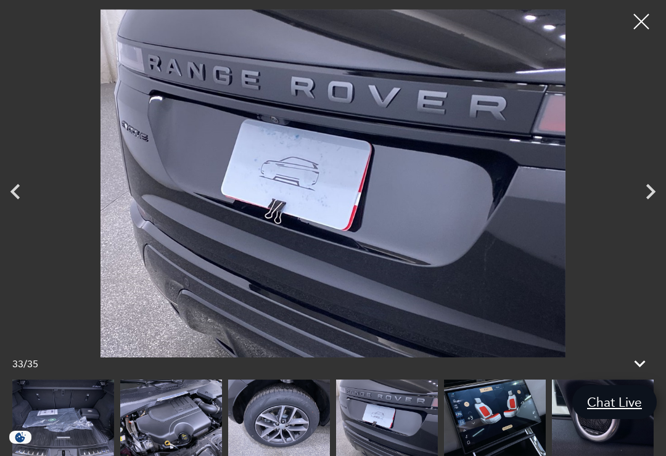
click at [649, 194] on icon "Next" at bounding box center [650, 191] width 9 height 15
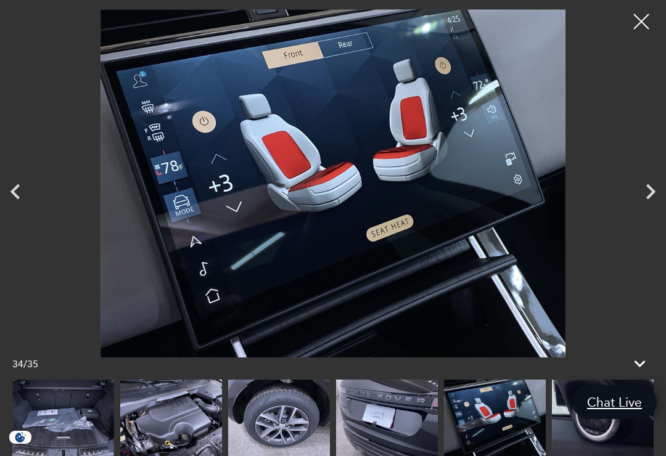
click at [650, 192] on icon "Next" at bounding box center [650, 191] width 31 height 31
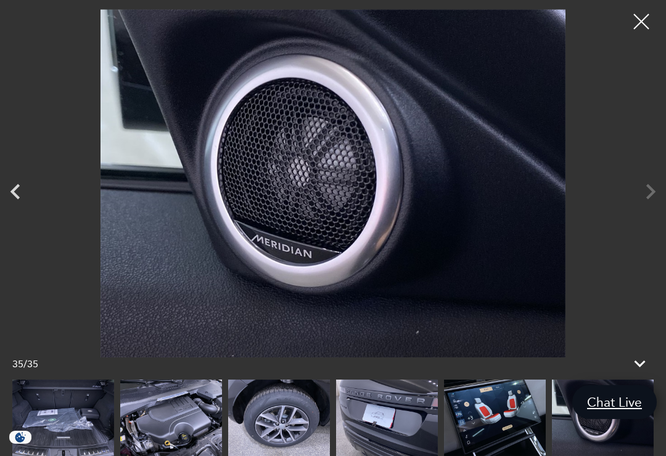
click at [19, 185] on icon "Previous" at bounding box center [14, 191] width 9 height 15
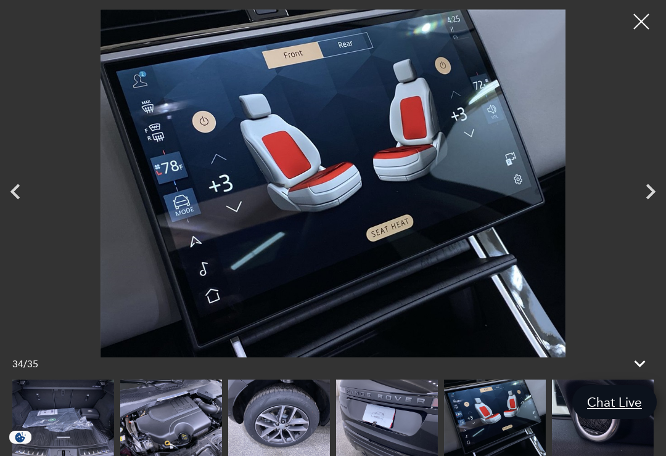
click at [656, 192] on icon "Next" at bounding box center [650, 191] width 31 height 31
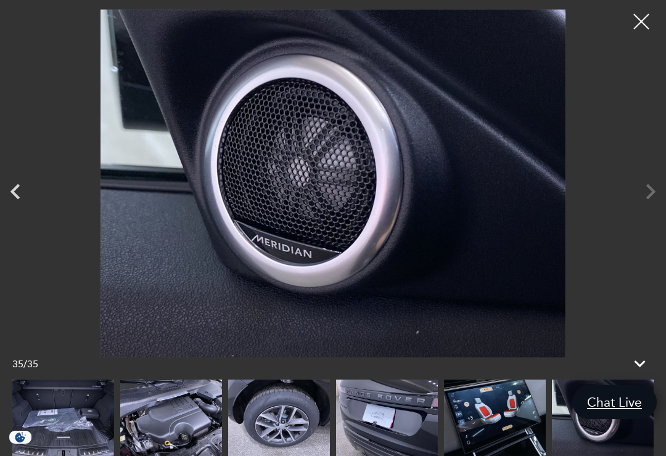
click at [649, 189] on div at bounding box center [333, 183] width 666 height 348
click at [653, 194] on div at bounding box center [333, 183] width 666 height 348
click at [656, 186] on div at bounding box center [333, 183] width 666 height 348
click at [655, 22] on div at bounding box center [641, 21] width 31 height 31
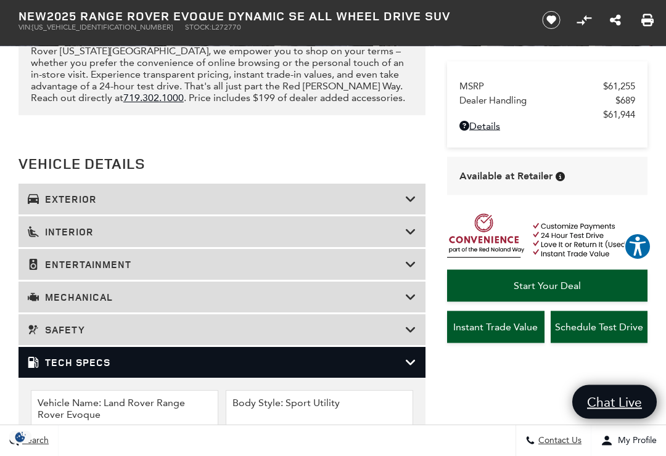
click at [412, 239] on icon at bounding box center [410, 232] width 11 height 12
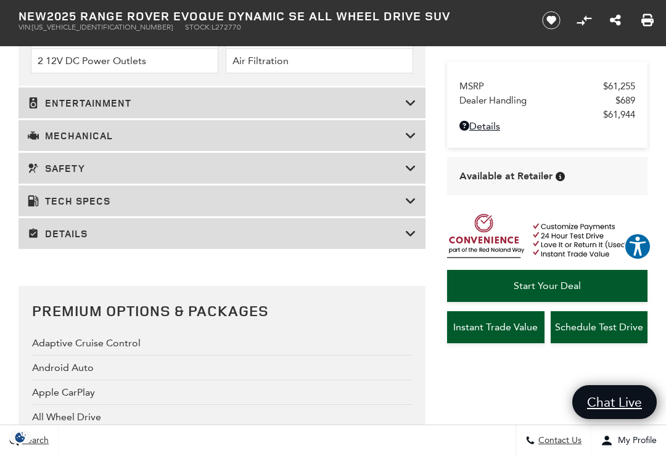
scroll to position [2457, 0]
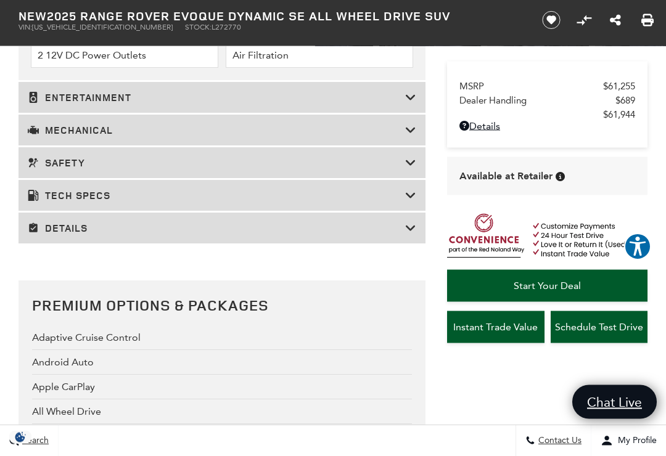
click at [411, 104] on icon at bounding box center [410, 98] width 11 height 12
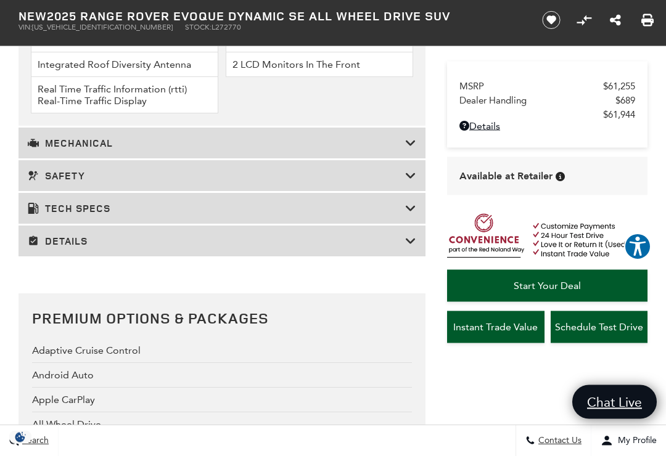
scroll to position [1786, 0]
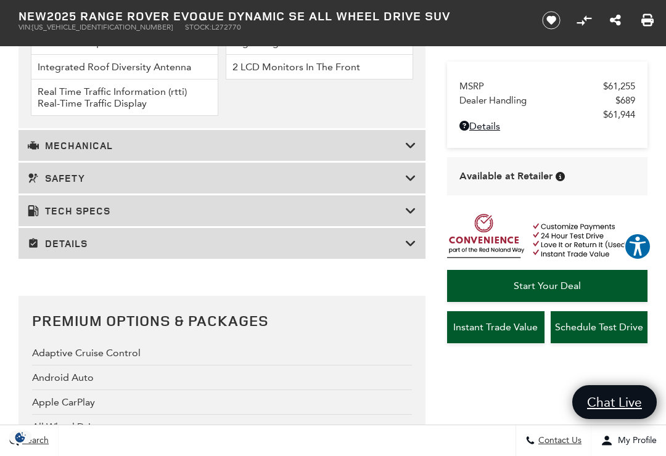
click at [408, 217] on icon at bounding box center [410, 211] width 11 height 12
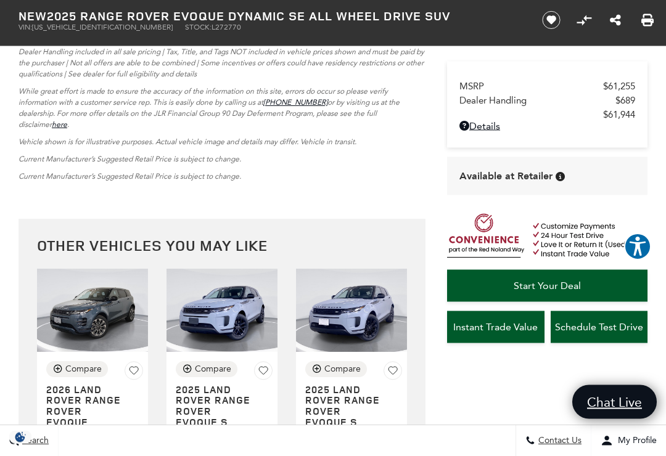
scroll to position [4164, 0]
